Goal: Task Accomplishment & Management: Use online tool/utility

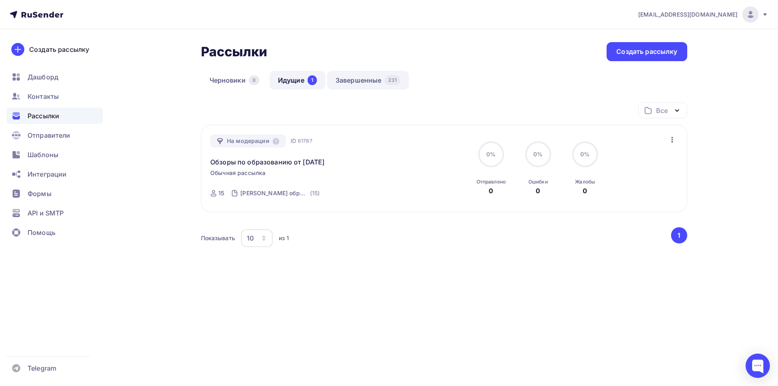
click at [350, 80] on link "Завершенные 231" at bounding box center [368, 80] width 82 height 19
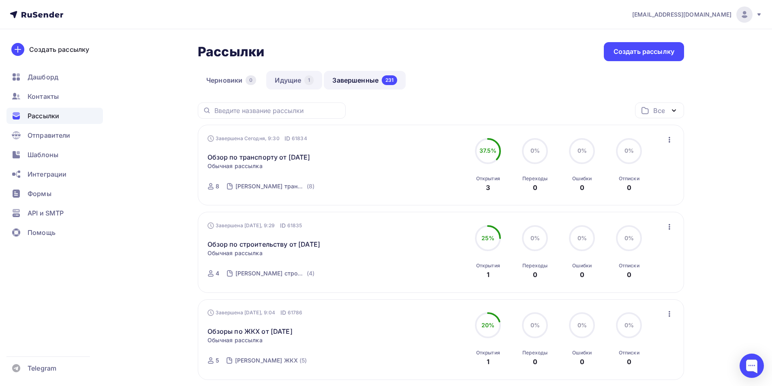
click at [283, 80] on link "Идущие 1" at bounding box center [294, 80] width 56 height 19
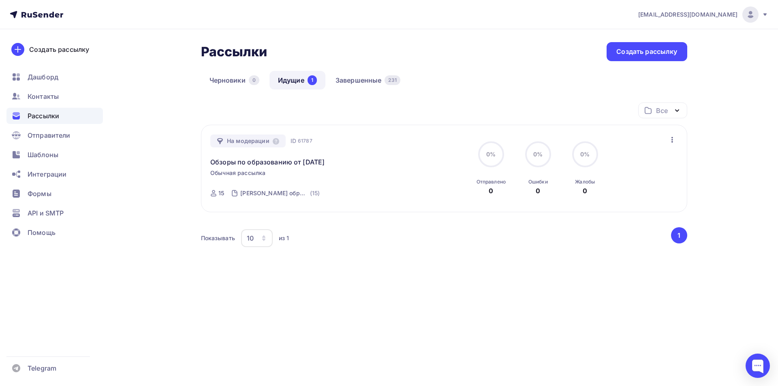
click at [670, 138] on icon "button" at bounding box center [672, 140] width 10 height 10
click at [649, 174] on div "Отменить рассылку" at bounding box center [625, 177] width 102 height 10
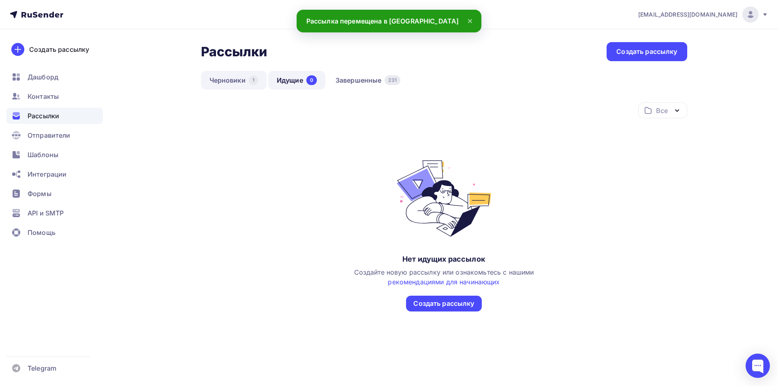
click at [227, 81] on link "Черновики 1" at bounding box center [234, 80] width 66 height 19
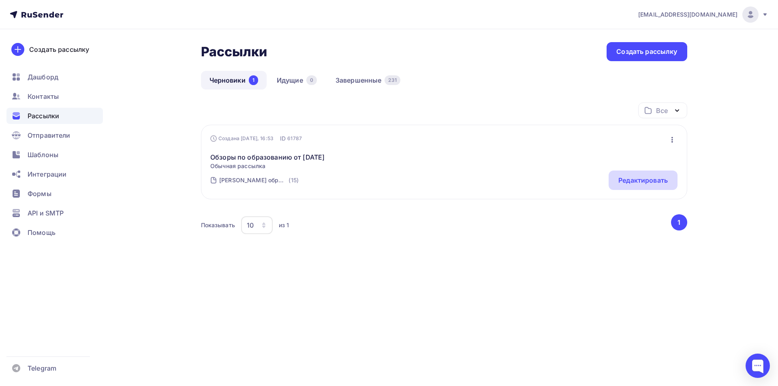
click at [627, 181] on div "Редактировать" at bounding box center [642, 180] width 49 height 10
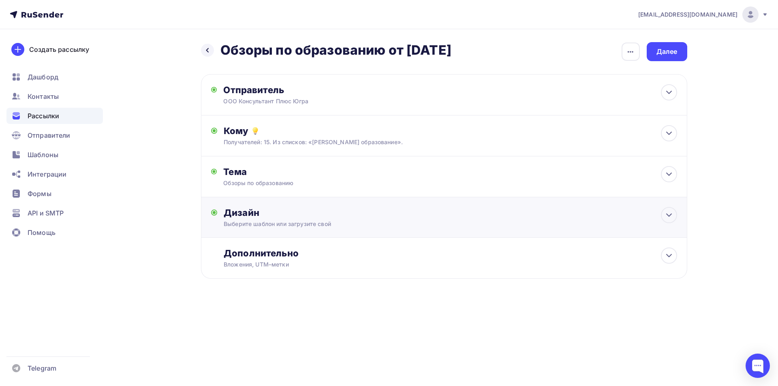
click at [236, 214] on div "Дизайн" at bounding box center [450, 212] width 453 height 11
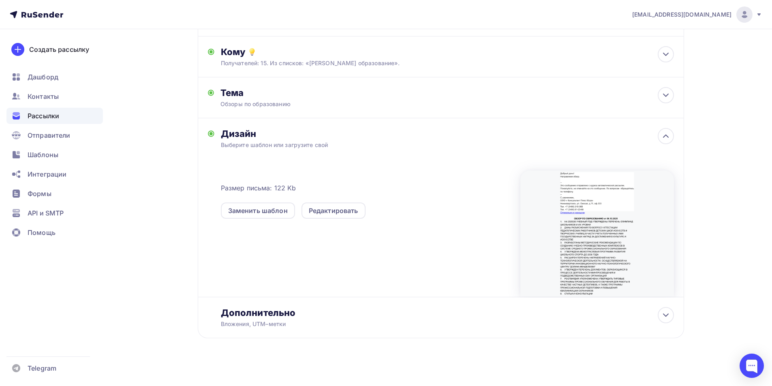
scroll to position [83, 0]
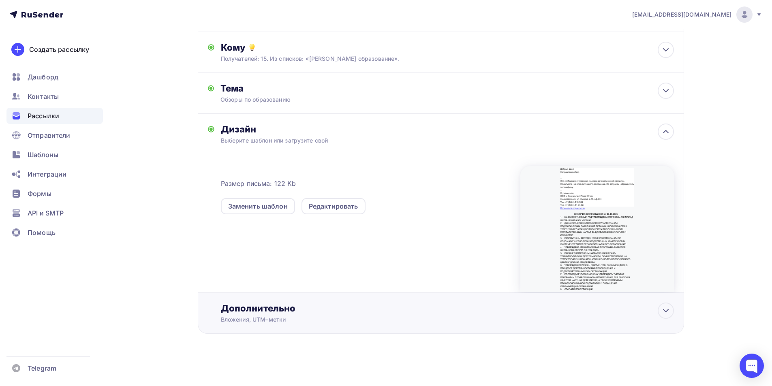
click at [256, 310] on div "Дополнительно" at bounding box center [447, 308] width 453 height 11
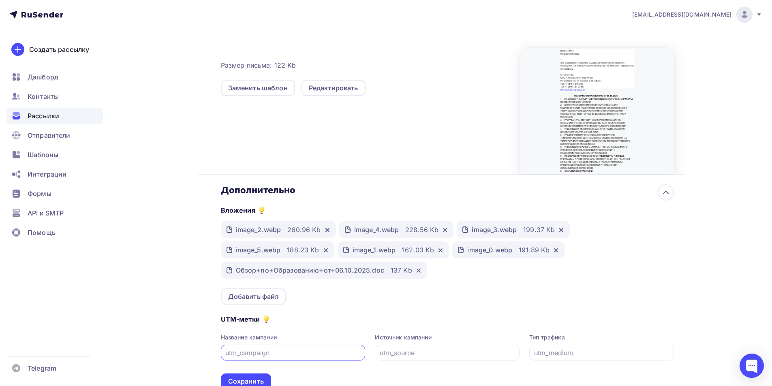
scroll to position [243, 0]
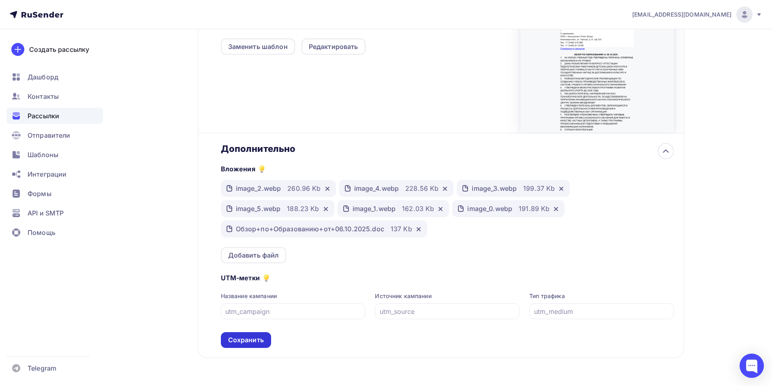
click at [258, 340] on div "Сохранить" at bounding box center [246, 339] width 36 height 9
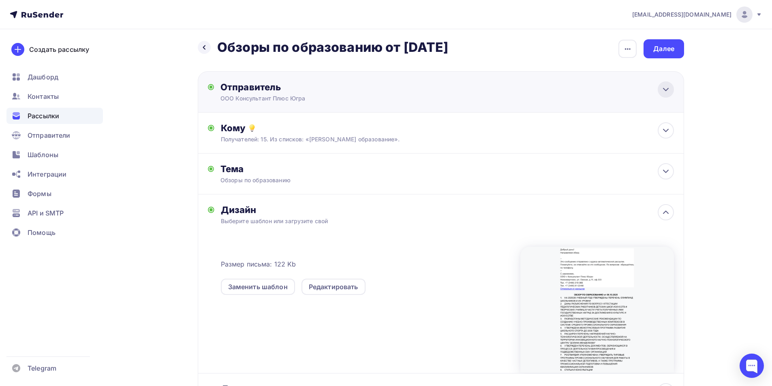
scroll to position [0, 0]
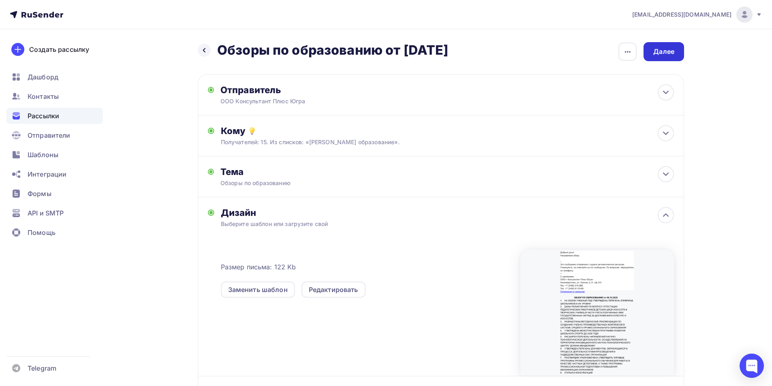
click at [663, 50] on div "Далее" at bounding box center [663, 51] width 21 height 9
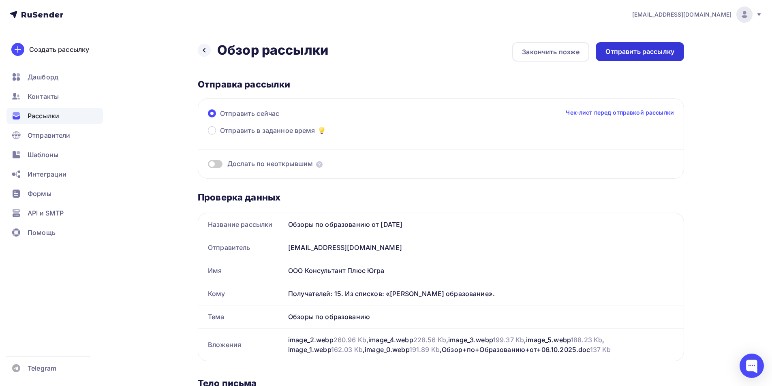
click at [632, 52] on div "Отправить рассылку" at bounding box center [639, 51] width 69 height 9
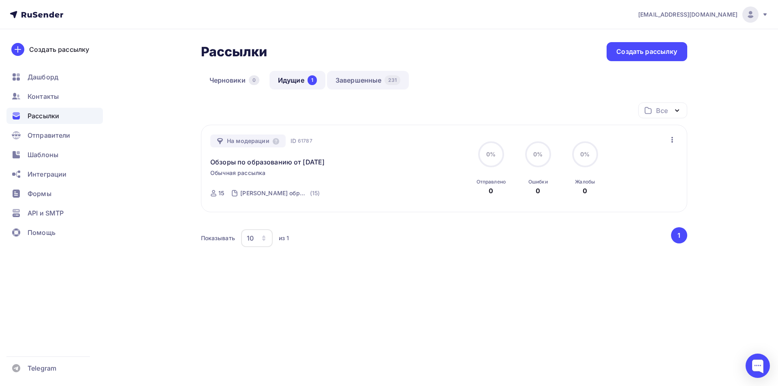
click at [359, 77] on link "Завершенные 231" at bounding box center [368, 80] width 82 height 19
